Goal: Transaction & Acquisition: Download file/media

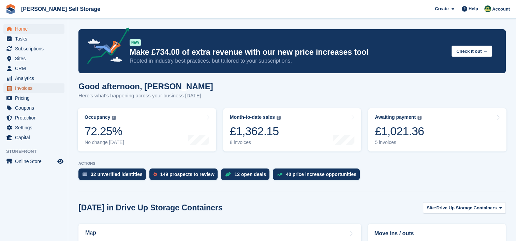
click at [17, 92] on span "Invoices" at bounding box center [35, 89] width 41 height 10
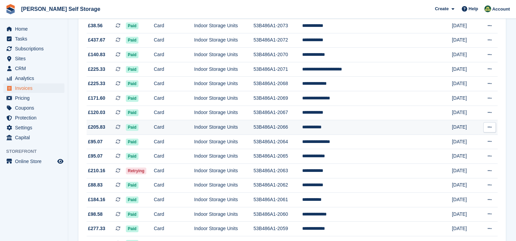
scroll to position [239, 0]
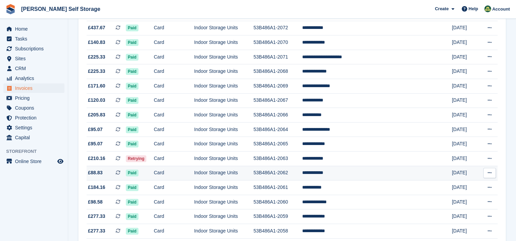
click at [490, 175] on icon at bounding box center [489, 173] width 4 height 4
click at [445, 188] on p "Download PDF" at bounding box center [462, 186] width 59 height 9
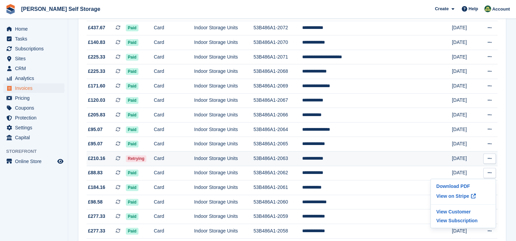
click at [495, 157] on button at bounding box center [489, 159] width 13 height 10
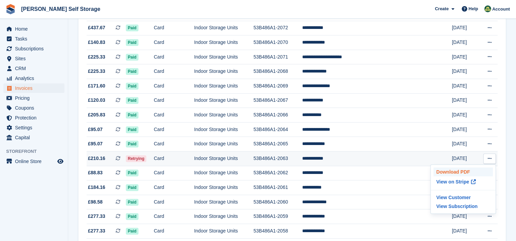
click at [456, 171] on p "Download PDF" at bounding box center [462, 172] width 59 height 9
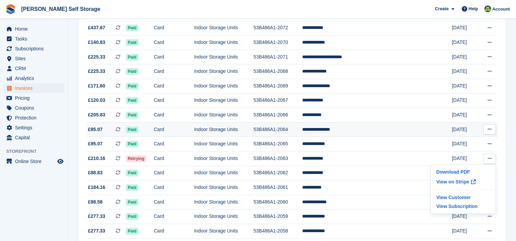
click at [490, 130] on icon at bounding box center [489, 129] width 4 height 4
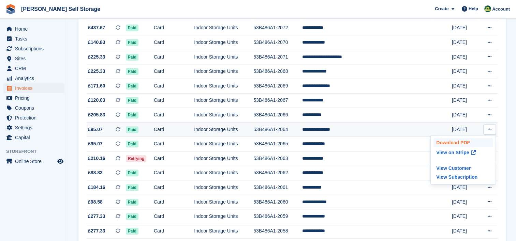
click at [464, 144] on p "Download PDF" at bounding box center [462, 142] width 59 height 9
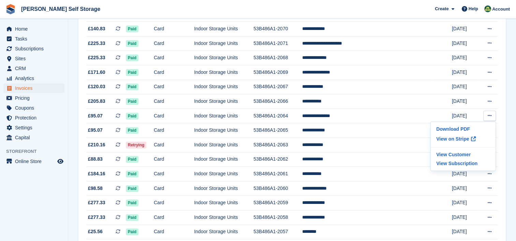
scroll to position [245, 0]
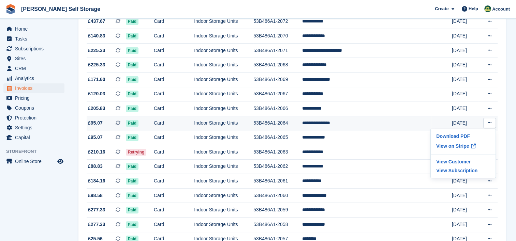
click at [490, 124] on icon at bounding box center [489, 123] width 4 height 4
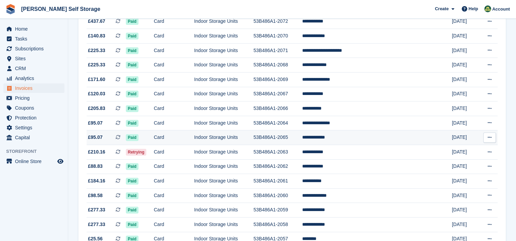
click at [490, 138] on icon at bounding box center [489, 137] width 4 height 4
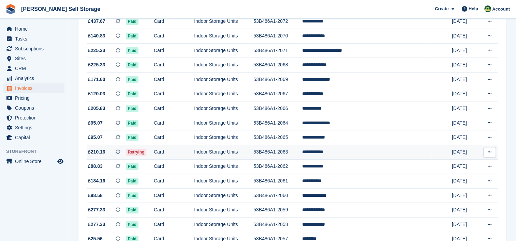
click at [487, 153] on icon at bounding box center [489, 152] width 4 height 4
click at [460, 166] on p "Download PDF" at bounding box center [462, 165] width 59 height 9
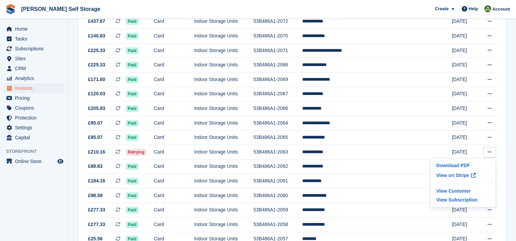
click at [299, 10] on span "[PERSON_NAME] Self Storage Create Subscription Invoice Contact Deal Discount Pa…" at bounding box center [258, 9] width 516 height 18
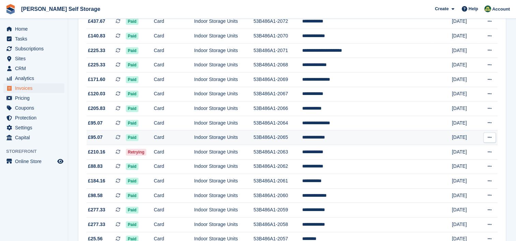
click at [490, 140] on icon at bounding box center [489, 137] width 4 height 4
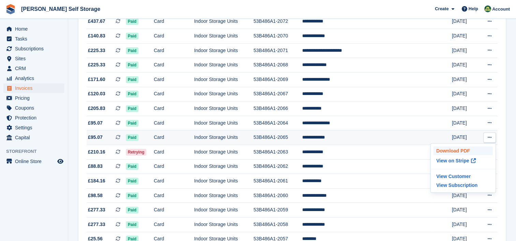
click at [456, 153] on p "Download PDF" at bounding box center [462, 151] width 59 height 9
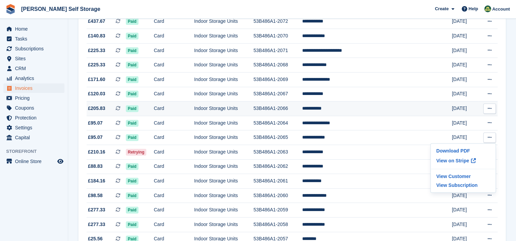
click at [488, 109] on icon at bounding box center [489, 108] width 4 height 4
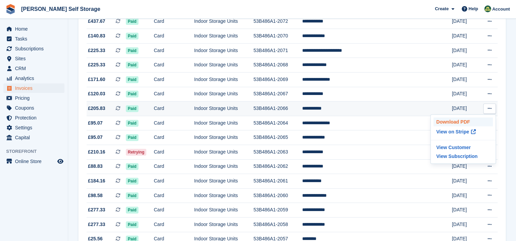
click at [453, 123] on p "Download PDF" at bounding box center [462, 122] width 59 height 9
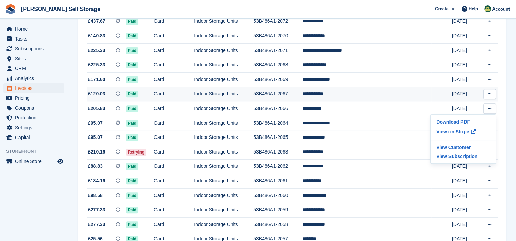
click at [488, 95] on icon at bounding box center [489, 94] width 4 height 4
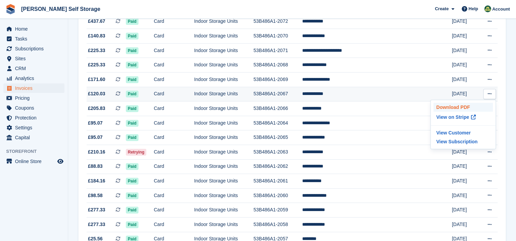
click at [454, 109] on p "Download PDF" at bounding box center [462, 107] width 59 height 9
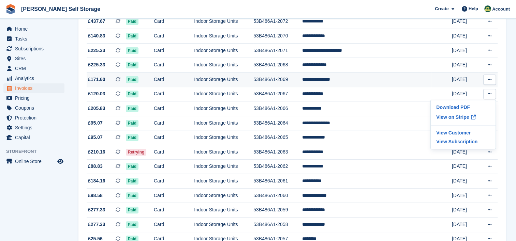
click at [489, 81] on icon at bounding box center [489, 79] width 4 height 4
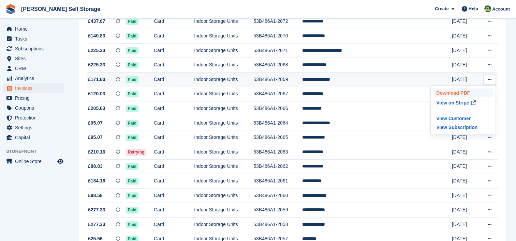
click at [454, 96] on p "Download PDF" at bounding box center [462, 93] width 59 height 9
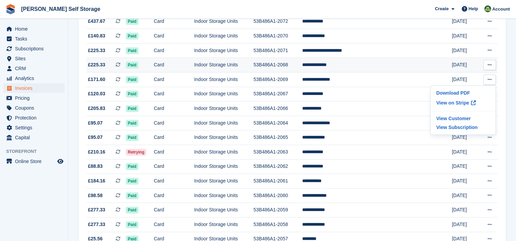
click at [491, 65] on icon at bounding box center [489, 65] width 4 height 4
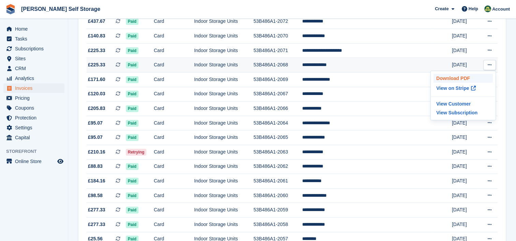
click at [455, 78] on p "Download PDF" at bounding box center [462, 78] width 59 height 9
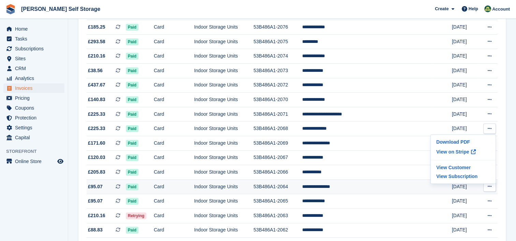
scroll to position [177, 0]
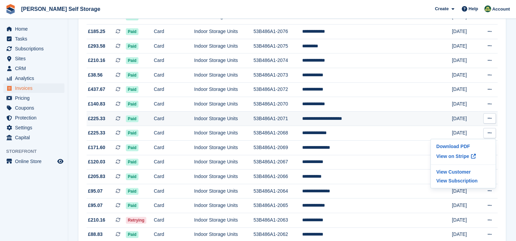
click at [490, 119] on icon at bounding box center [489, 118] width 4 height 4
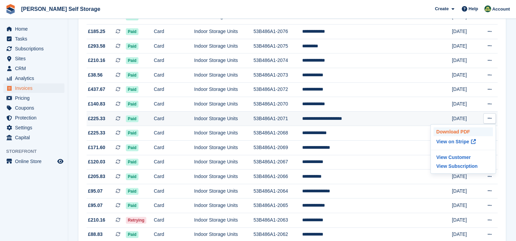
click at [458, 130] on p "Download PDF" at bounding box center [462, 131] width 59 height 9
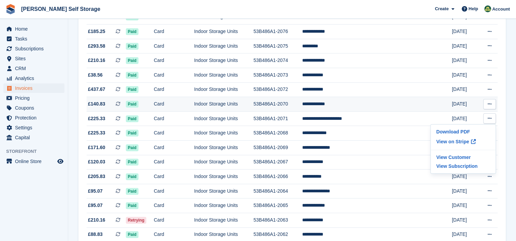
click at [491, 102] on button at bounding box center [489, 104] width 13 height 10
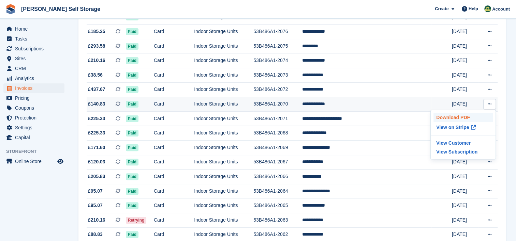
click at [446, 117] on p "Download PDF" at bounding box center [462, 117] width 59 height 9
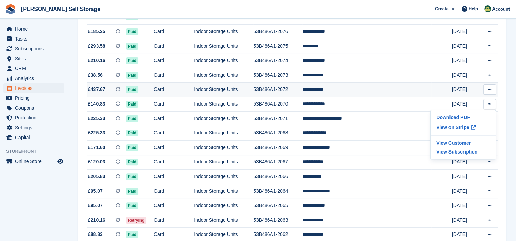
click at [491, 91] on icon at bounding box center [489, 89] width 4 height 4
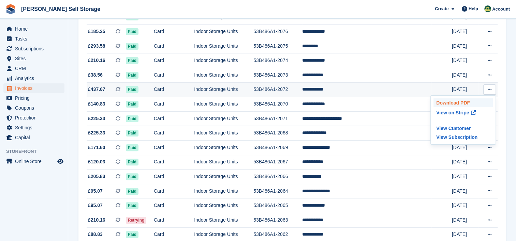
click at [456, 102] on p "Download PDF" at bounding box center [462, 103] width 59 height 9
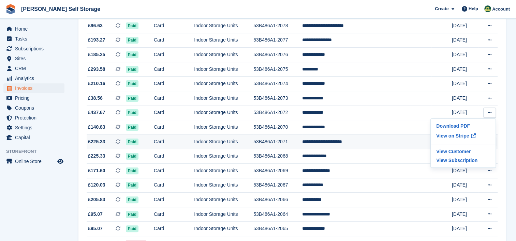
scroll to position [109, 0]
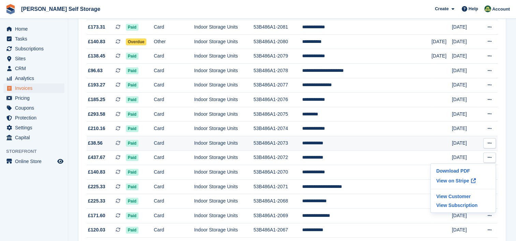
click at [491, 143] on icon at bounding box center [489, 143] width 4 height 4
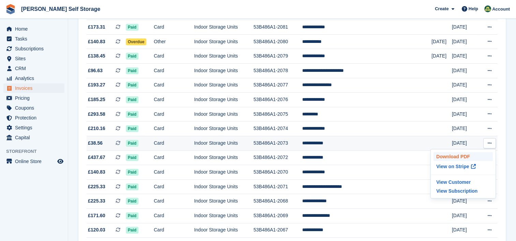
click at [454, 158] on p "Download PDF" at bounding box center [462, 156] width 59 height 9
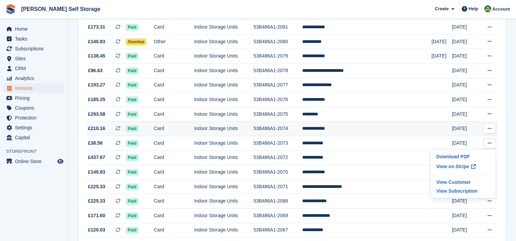
click at [489, 129] on icon at bounding box center [489, 128] width 4 height 4
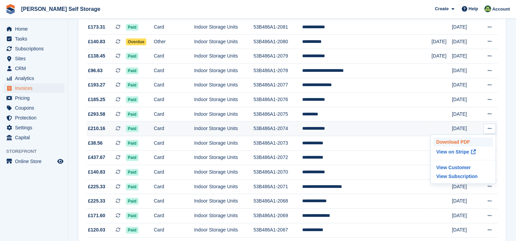
click at [450, 141] on p "Download PDF" at bounding box center [462, 142] width 59 height 9
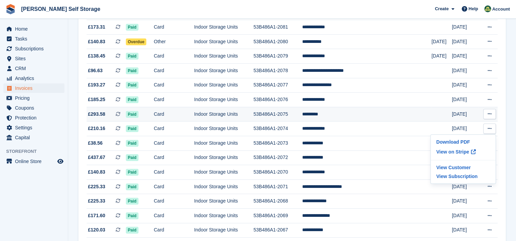
click at [490, 114] on icon at bounding box center [489, 114] width 4 height 4
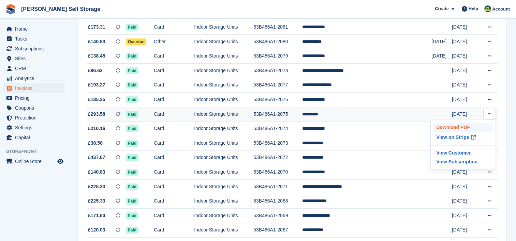
click at [459, 129] on p "Download PDF" at bounding box center [462, 127] width 59 height 9
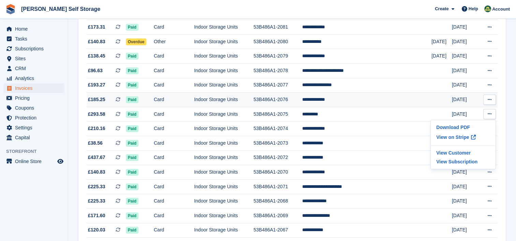
click at [490, 99] on icon at bounding box center [489, 99] width 4 height 4
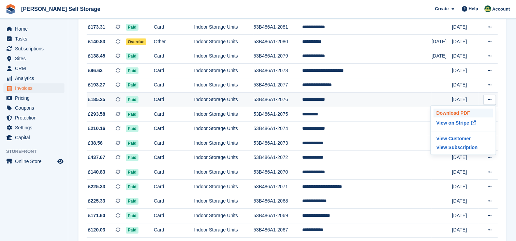
click at [457, 115] on p "Download PDF" at bounding box center [462, 113] width 59 height 9
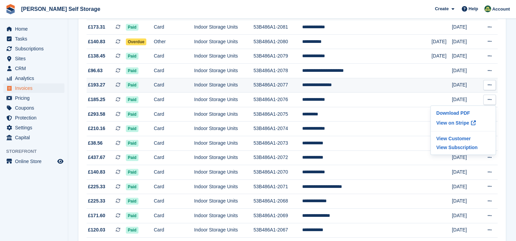
click at [491, 83] on button at bounding box center [489, 85] width 13 height 10
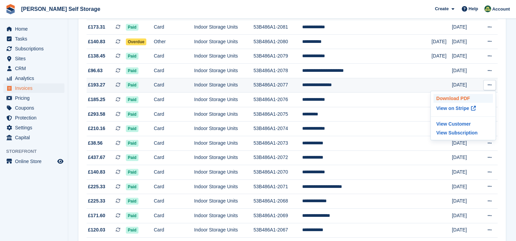
click at [457, 97] on p "Download PDF" at bounding box center [462, 98] width 59 height 9
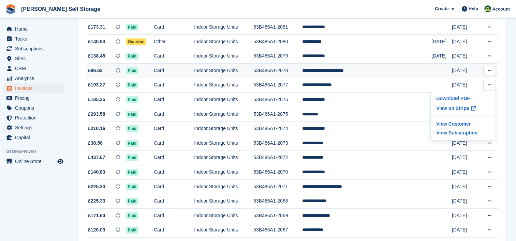
click at [489, 71] on icon at bounding box center [489, 71] width 4 height 4
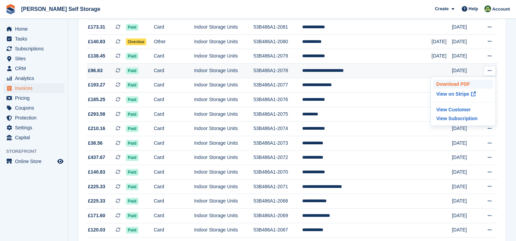
click at [448, 84] on p "Download PDF" at bounding box center [462, 84] width 59 height 9
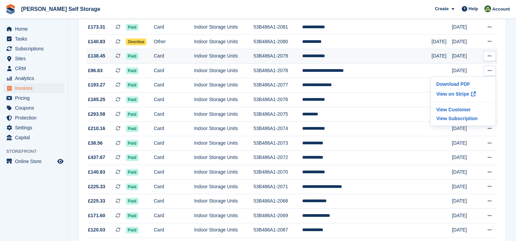
click at [487, 57] on icon at bounding box center [489, 56] width 4 height 4
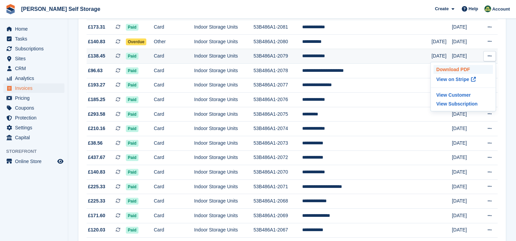
click at [446, 71] on p "Download PDF" at bounding box center [462, 69] width 59 height 9
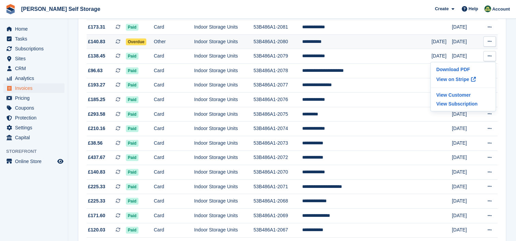
click at [490, 41] on icon at bounding box center [489, 41] width 4 height 4
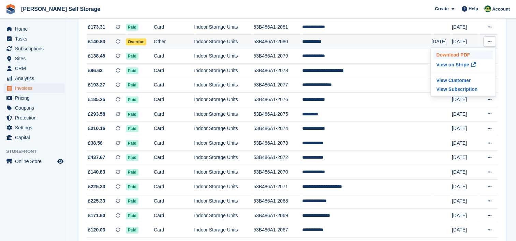
click at [447, 53] on p "Download PDF" at bounding box center [462, 54] width 59 height 9
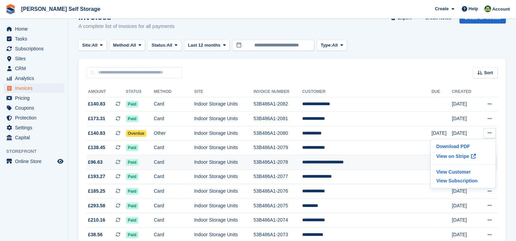
scroll to position [6, 0]
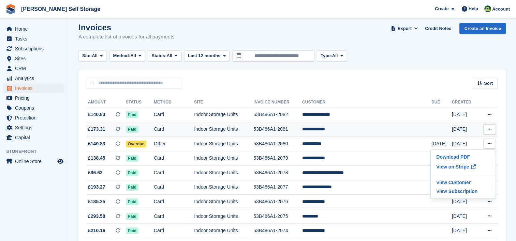
click at [490, 131] on icon at bounding box center [489, 129] width 4 height 4
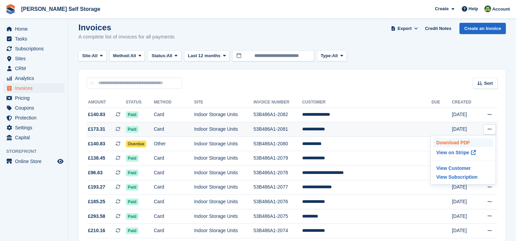
click at [456, 142] on p "Download PDF" at bounding box center [462, 142] width 59 height 9
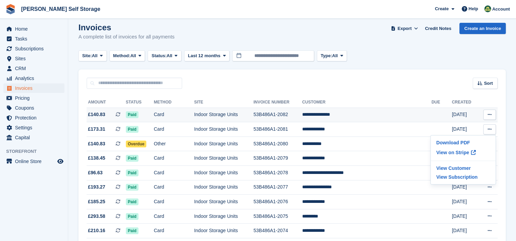
click at [490, 114] on icon at bounding box center [489, 114] width 4 height 4
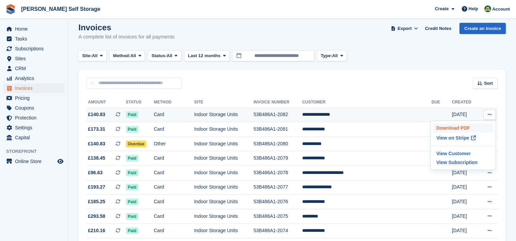
click at [448, 129] on p "Download PDF" at bounding box center [462, 128] width 59 height 9
